Goal: Task Accomplishment & Management: Manage account settings

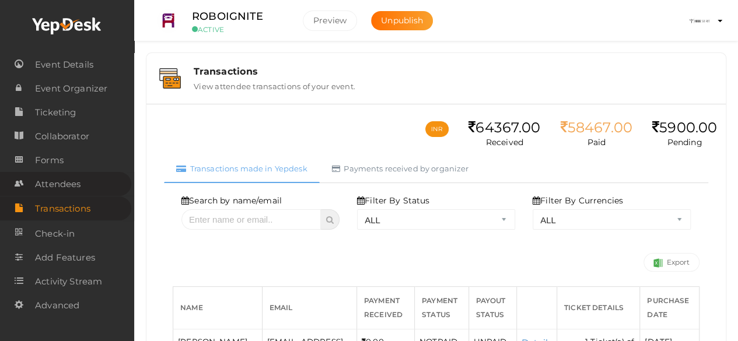
click at [84, 188] on link "Attendees" at bounding box center [65, 184] width 131 height 24
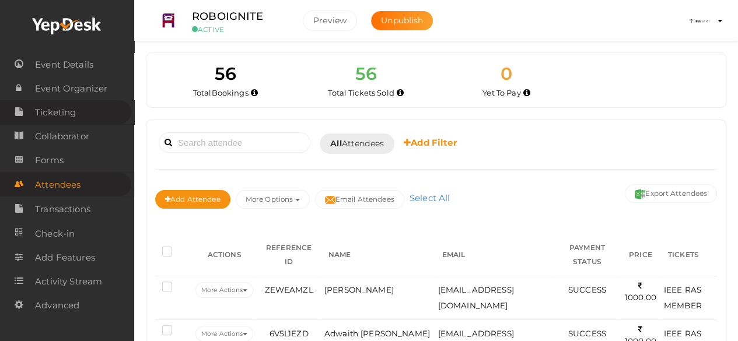
click at [64, 112] on span "Ticketing" at bounding box center [55, 112] width 41 height 23
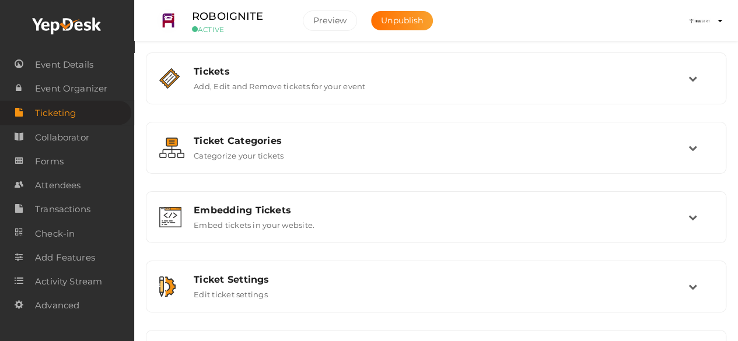
scroll to position [57, 0]
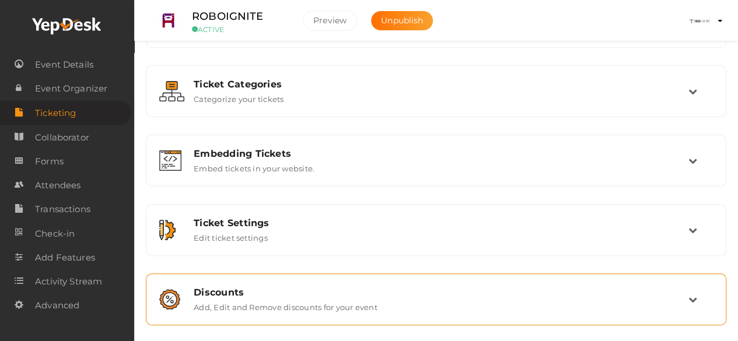
click at [430, 288] on div "Discounts" at bounding box center [441, 292] width 495 height 11
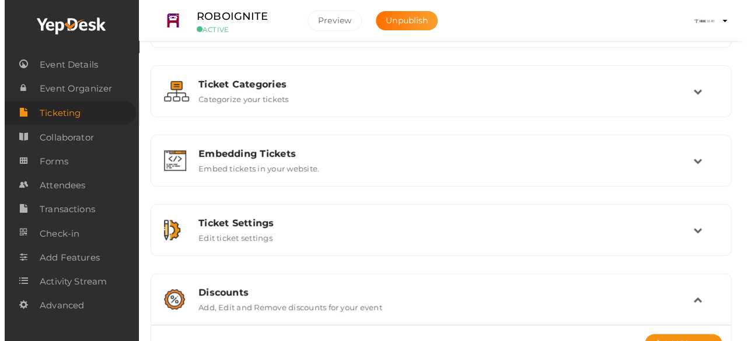
scroll to position [199, 0]
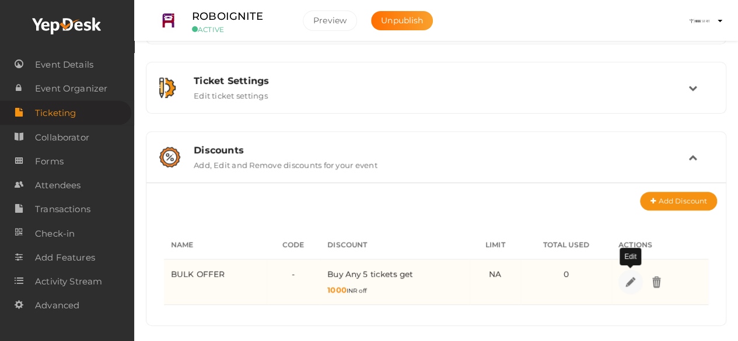
click at [626, 277] on img at bounding box center [630, 281] width 13 height 13
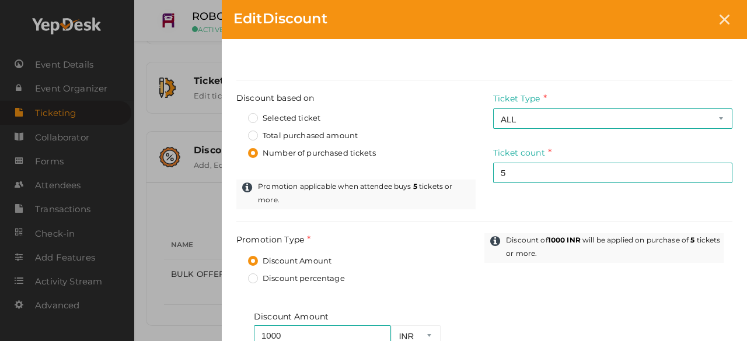
scroll to position [255, 0]
click at [252, 272] on label "Discount percentage" at bounding box center [296, 278] width 97 height 12
click at [236, 274] on input "Discount percentage" at bounding box center [236, 274] width 0 height 0
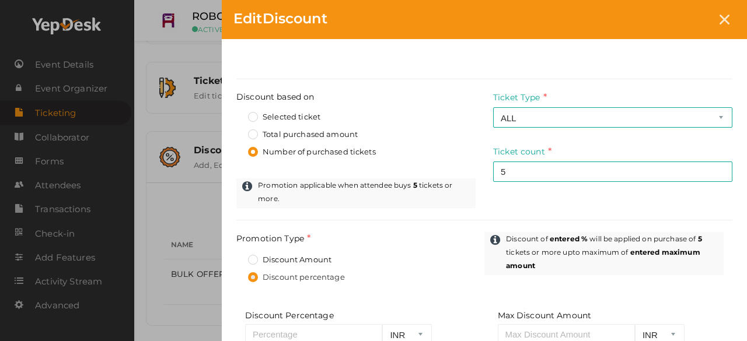
scroll to position [337, 0]
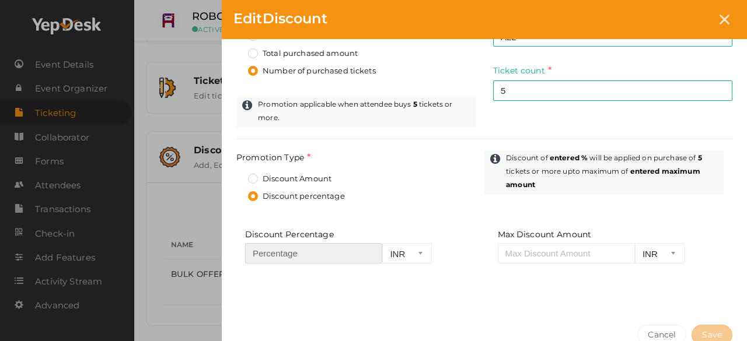
click at [338, 245] on input "number" at bounding box center [313, 253] width 137 height 20
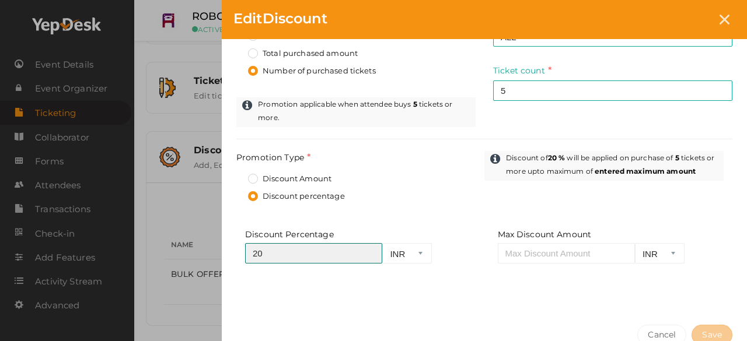
scroll to position [384, 0]
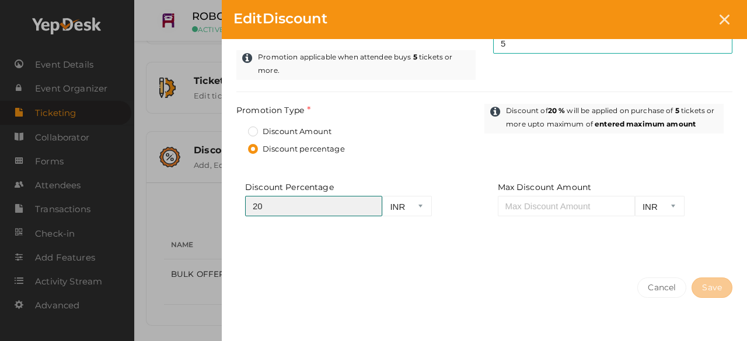
type input "20"
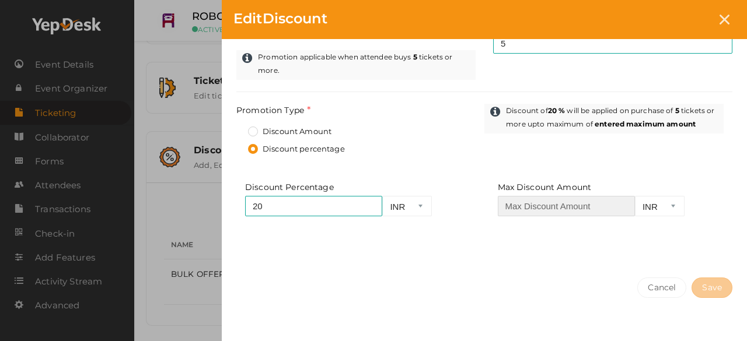
click at [583, 199] on input "number" at bounding box center [566, 206] width 137 height 20
click at [570, 222] on div "Max Discount Amount INR Required." at bounding box center [611, 207] width 244 height 52
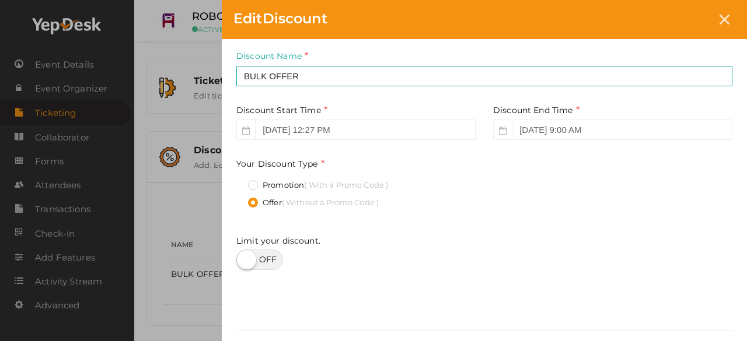
scroll to position [3, 0]
click at [248, 260] on label at bounding box center [259, 261] width 47 height 20
click at [244, 260] on input "checkbox" at bounding box center [240, 257] width 8 height 8
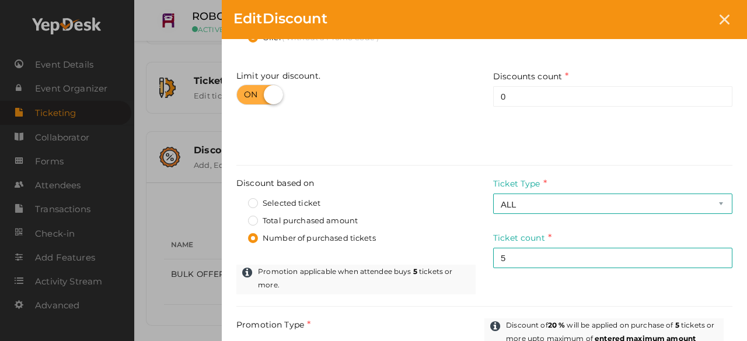
scroll to position [170, 0]
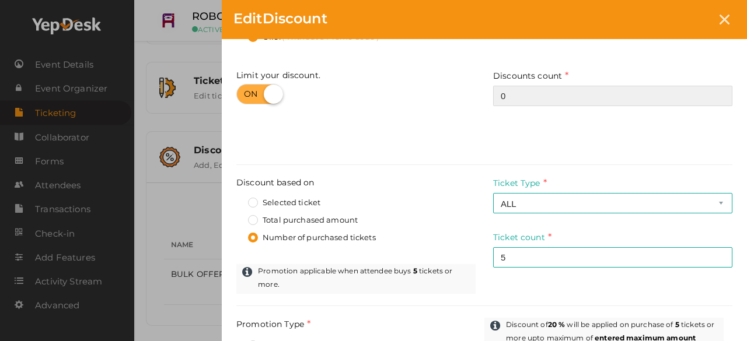
click at [537, 99] on input "0" at bounding box center [612, 96] width 239 height 20
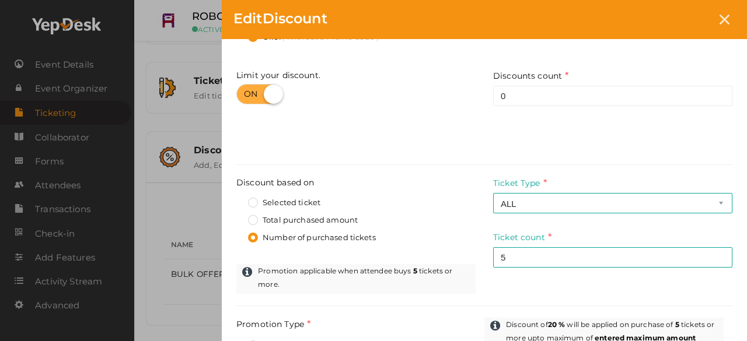
click at [265, 82] on div "Limit your discount." at bounding box center [360, 88] width 248 height 38
click at [275, 104] on div "Limit your discount." at bounding box center [360, 88] width 248 height 38
click at [274, 101] on label at bounding box center [259, 94] width 47 height 20
click at [244, 94] on input "checkbox" at bounding box center [240, 90] width 8 height 8
checkbox input "false"
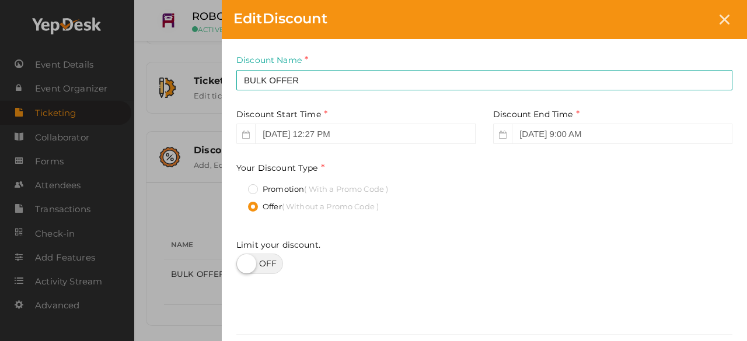
scroll to position [384, 0]
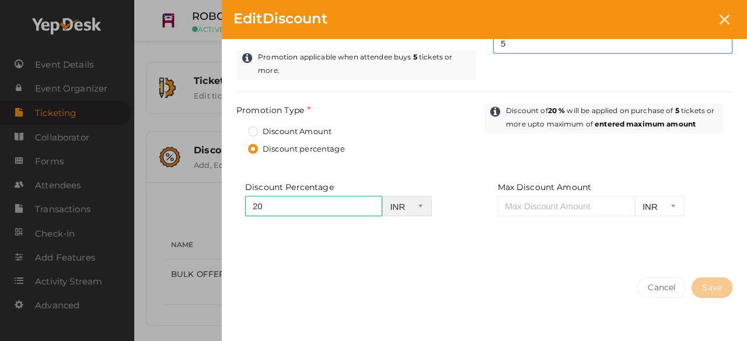
click at [414, 196] on select "INR" at bounding box center [407, 206] width 50 height 20
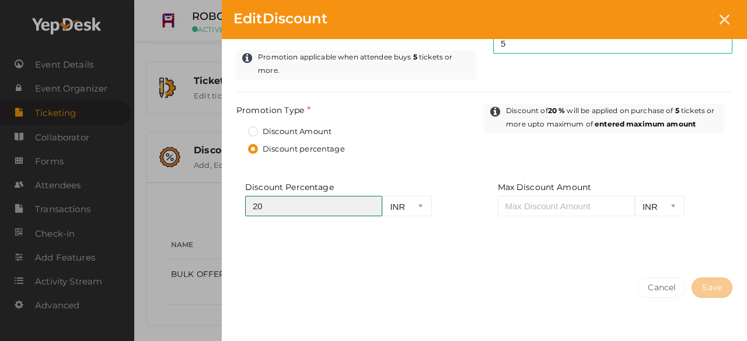
click at [344, 196] on input "20" at bounding box center [313, 206] width 137 height 20
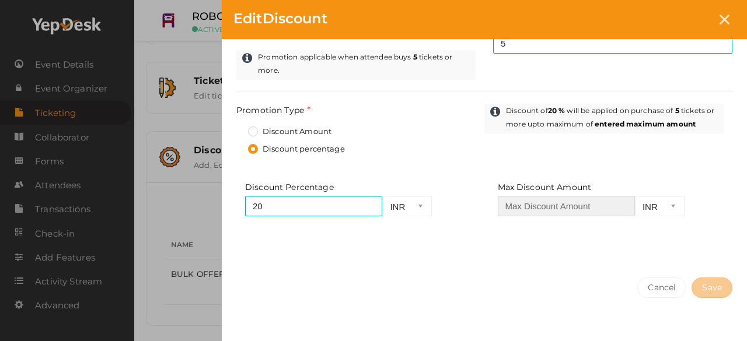
click at [594, 196] on input "number" at bounding box center [566, 206] width 137 height 20
type input "3"
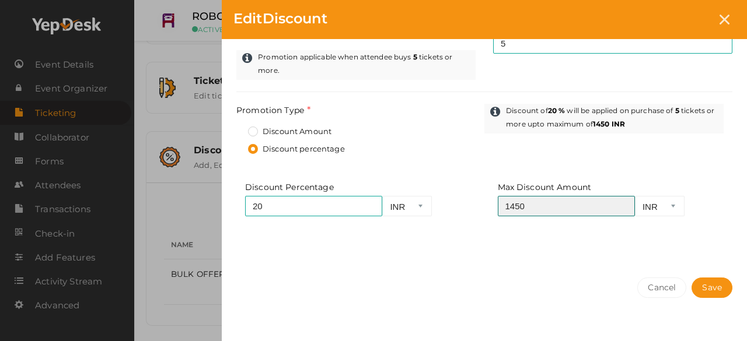
type input "1450"
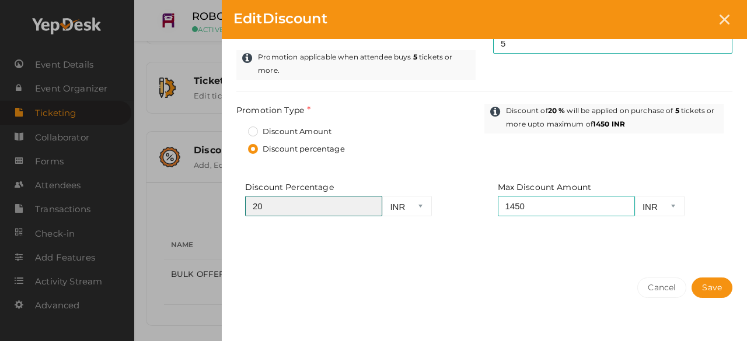
click at [335, 199] on input "20" at bounding box center [313, 206] width 137 height 20
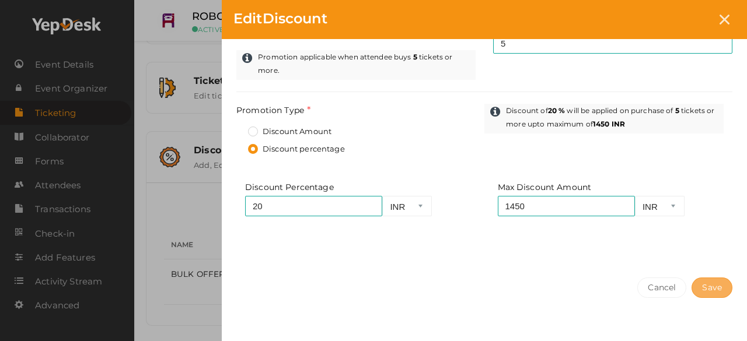
click at [699, 278] on button "Save" at bounding box center [711, 288] width 41 height 20
select select "?"
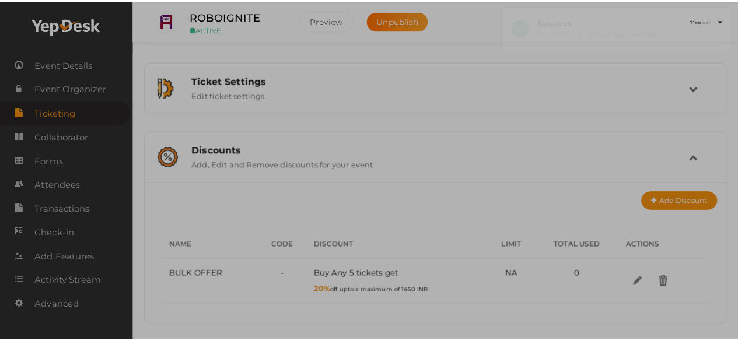
scroll to position [0, 0]
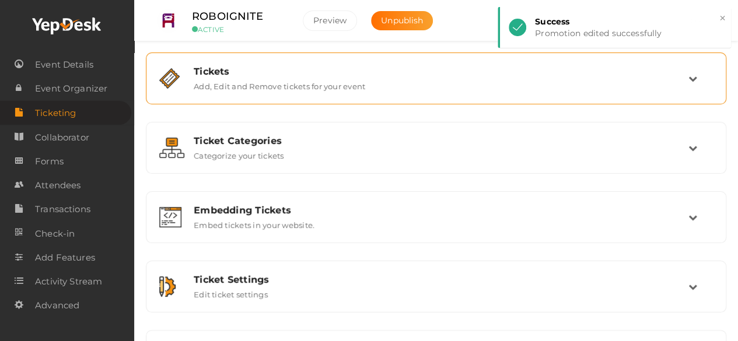
click at [597, 74] on div "Tickets" at bounding box center [441, 71] width 495 height 11
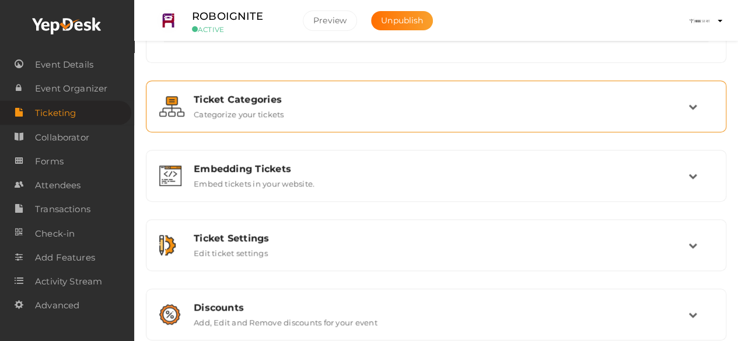
scroll to position [260, 0]
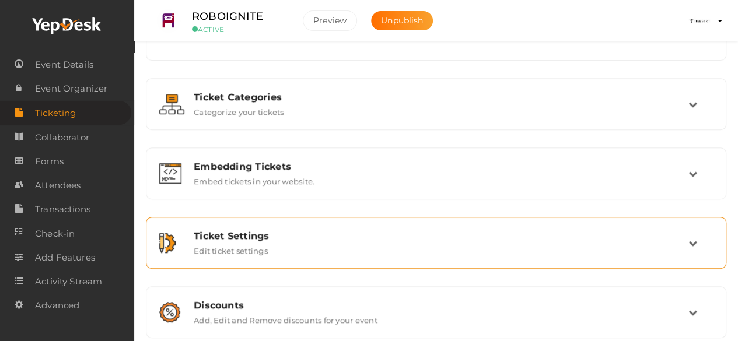
click at [401, 251] on div "Ticket Settings Edit ticket settings" at bounding box center [436, 242] width 503 height 25
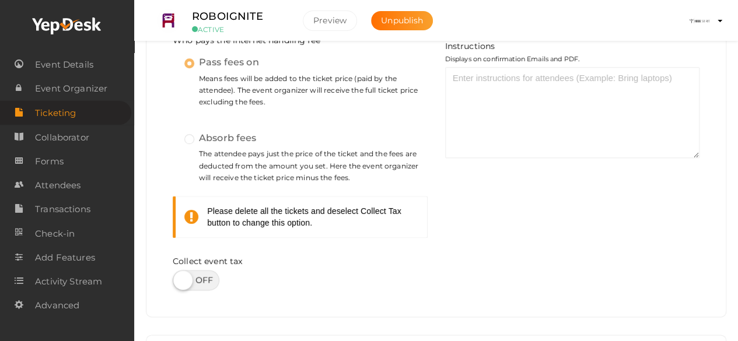
scroll to position [667, 0]
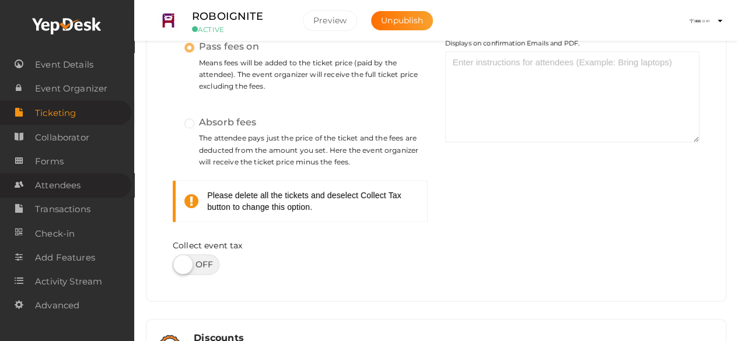
click at [79, 195] on span "Attendees" at bounding box center [57, 185] width 45 height 23
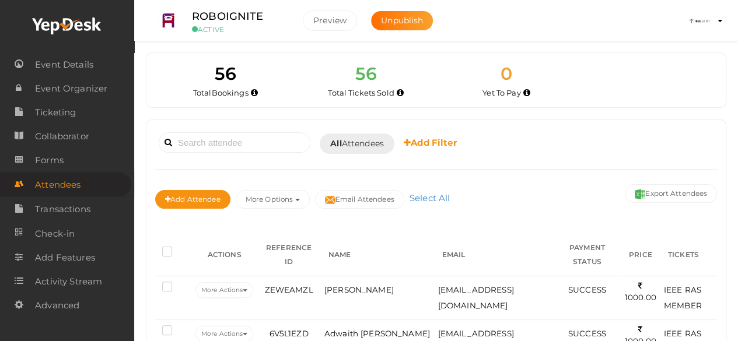
scroll to position [76, 0]
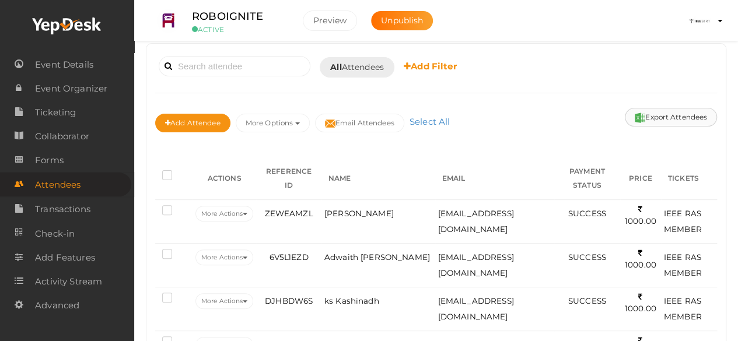
click at [688, 114] on button "Export Attendees" at bounding box center [671, 117] width 92 height 19
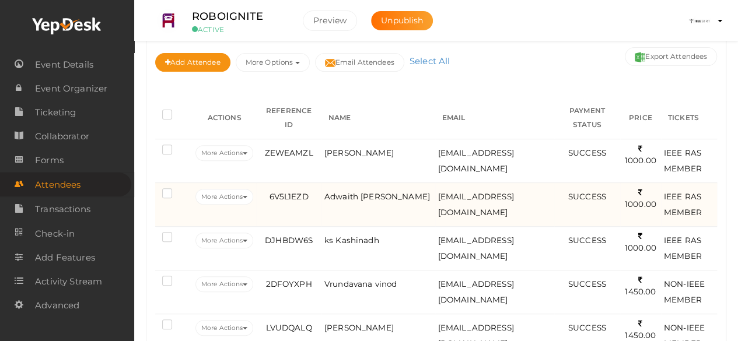
scroll to position [138, 0]
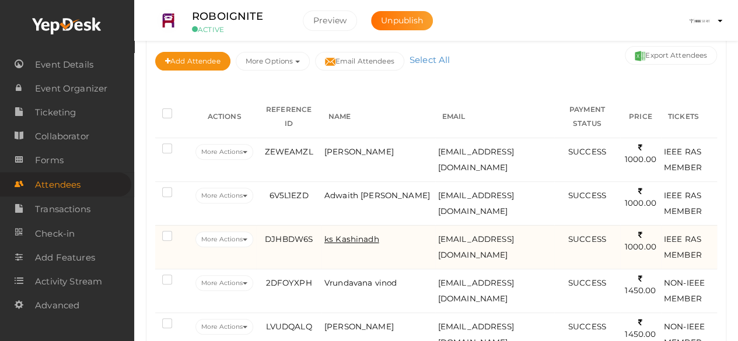
click at [362, 234] on span "ks Kashinadh" at bounding box center [351, 238] width 55 height 9
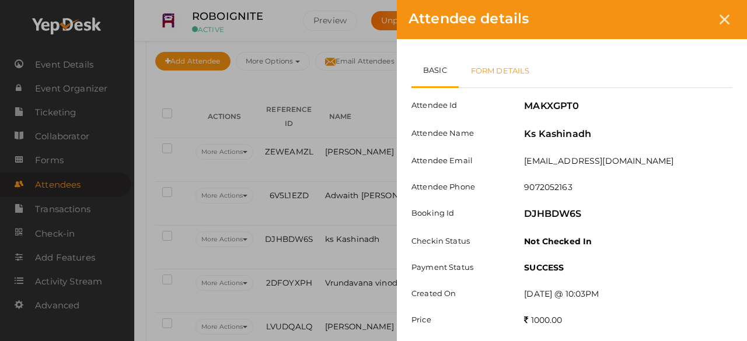
click at [507, 72] on link "Form Details" at bounding box center [499, 71] width 83 height 34
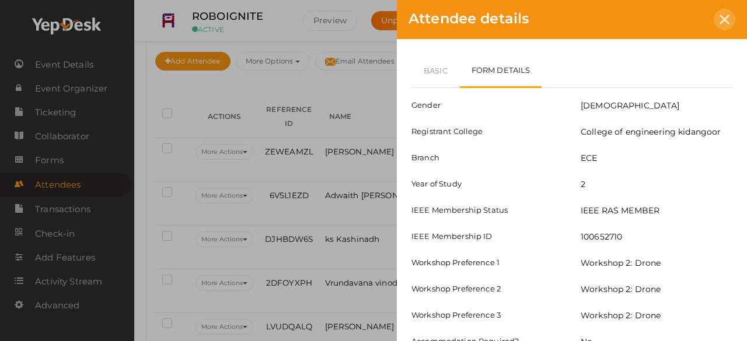
click at [727, 16] on icon at bounding box center [724, 20] width 10 height 10
